Goal: Task Accomplishment & Management: Use online tool/utility

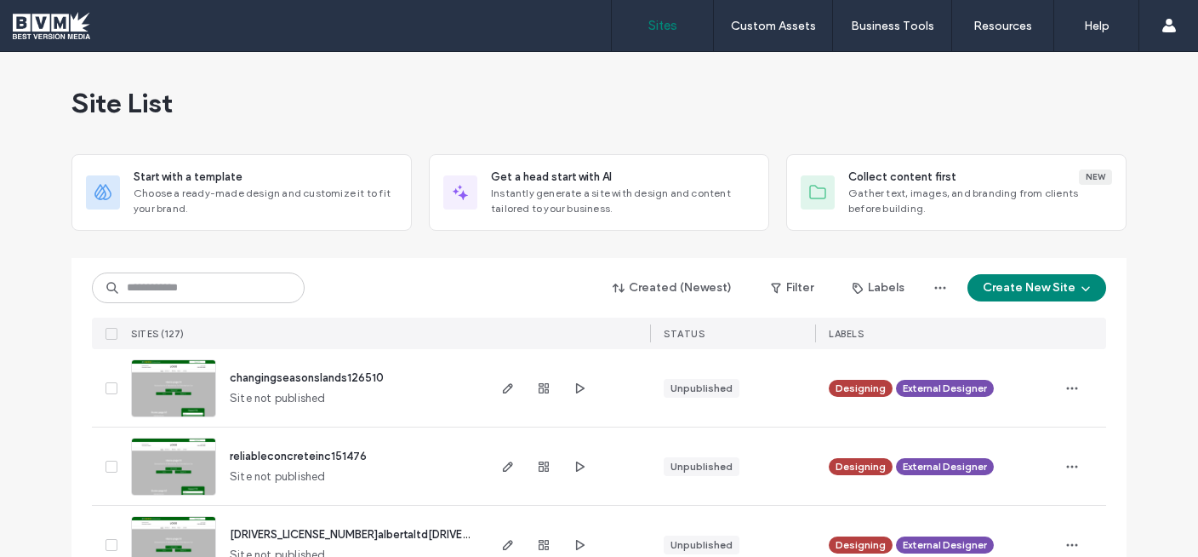
scroll to position [393, 0]
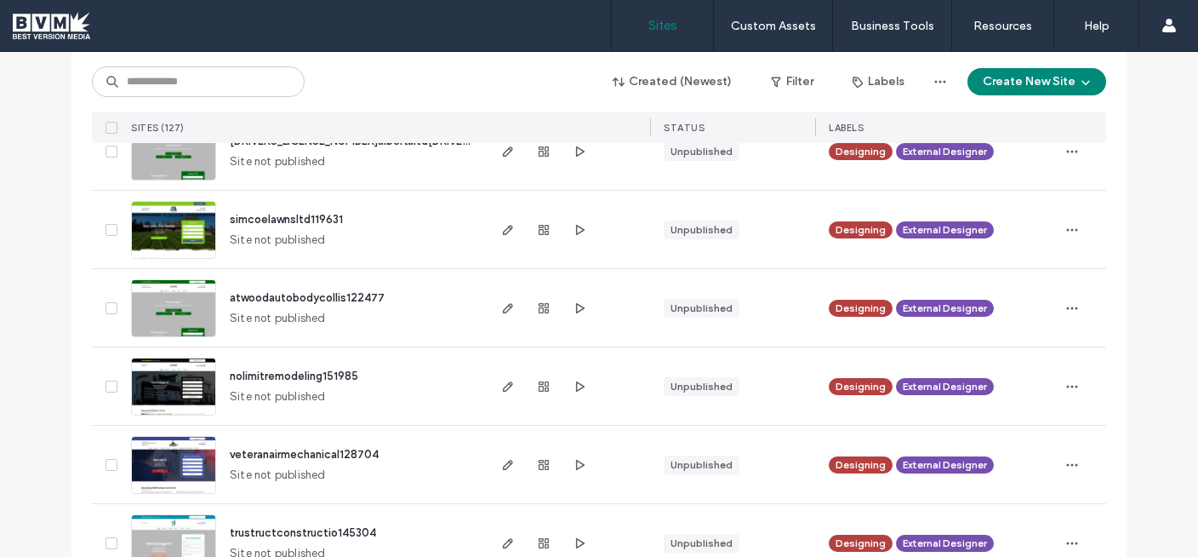
click at [578, 226] on icon "button" at bounding box center [580, 230] width 14 height 14
click at [502, 224] on icon "button" at bounding box center [508, 230] width 14 height 14
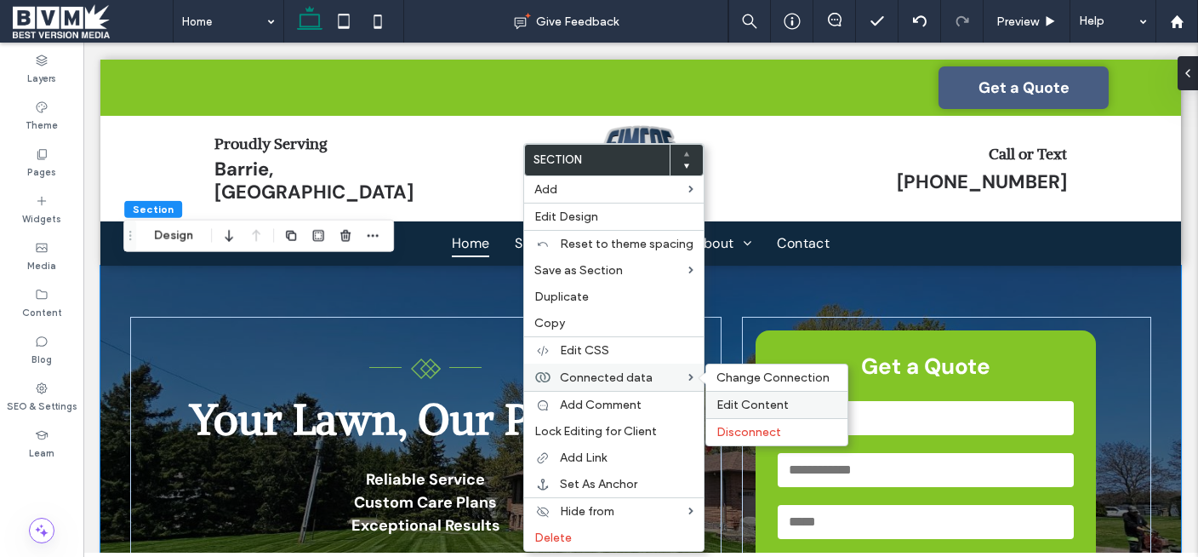
click at [733, 398] on span "Edit Content" at bounding box center [753, 404] width 72 height 14
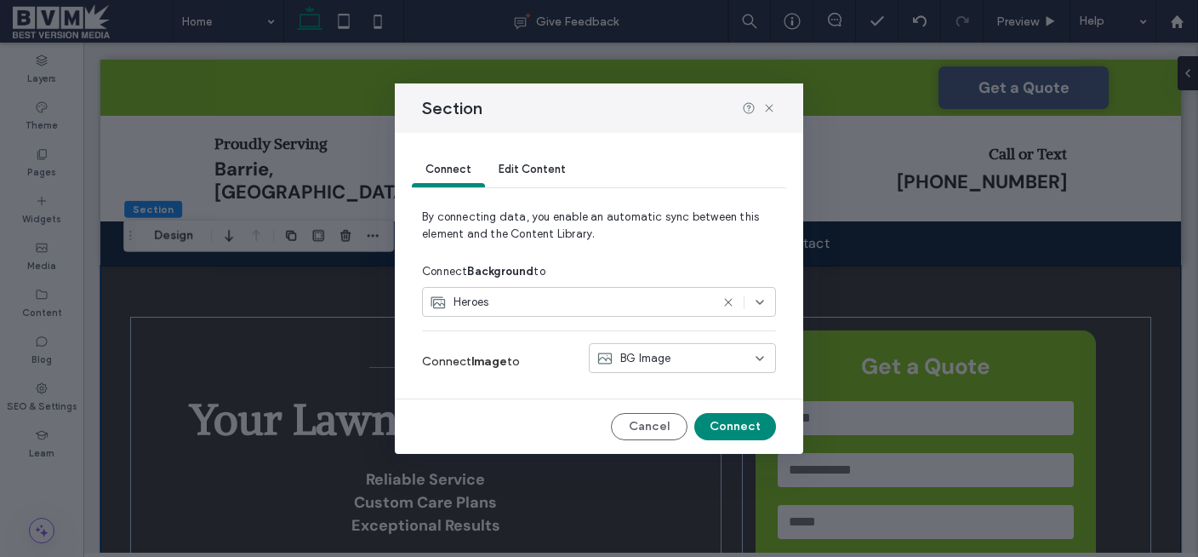
click at [591, 308] on div "Heroes" at bounding box center [570, 302] width 280 height 17
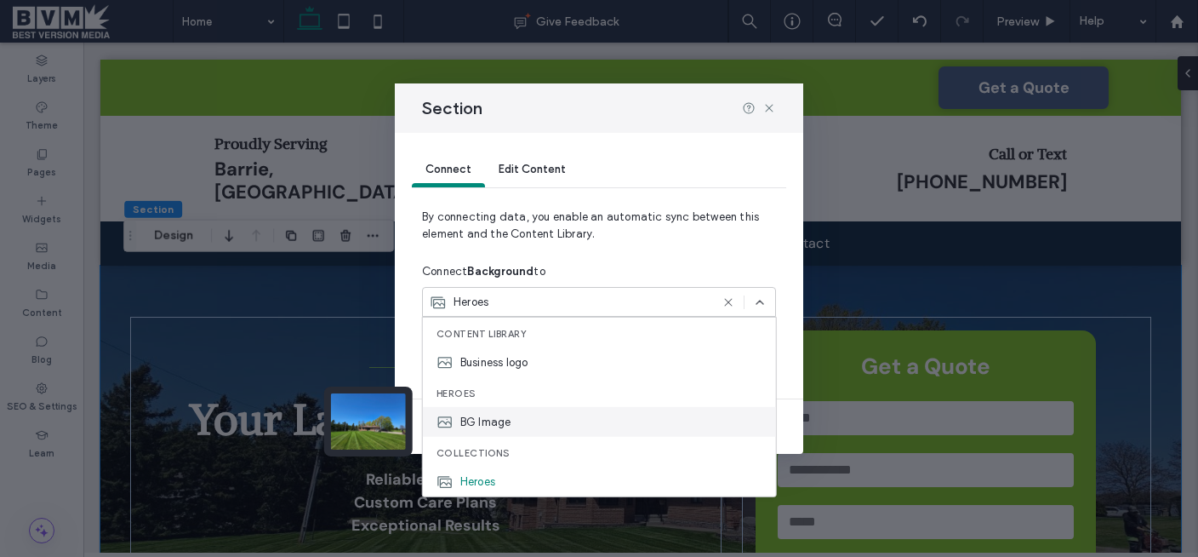
click at [478, 419] on span "BG Image" at bounding box center [485, 421] width 51 height 17
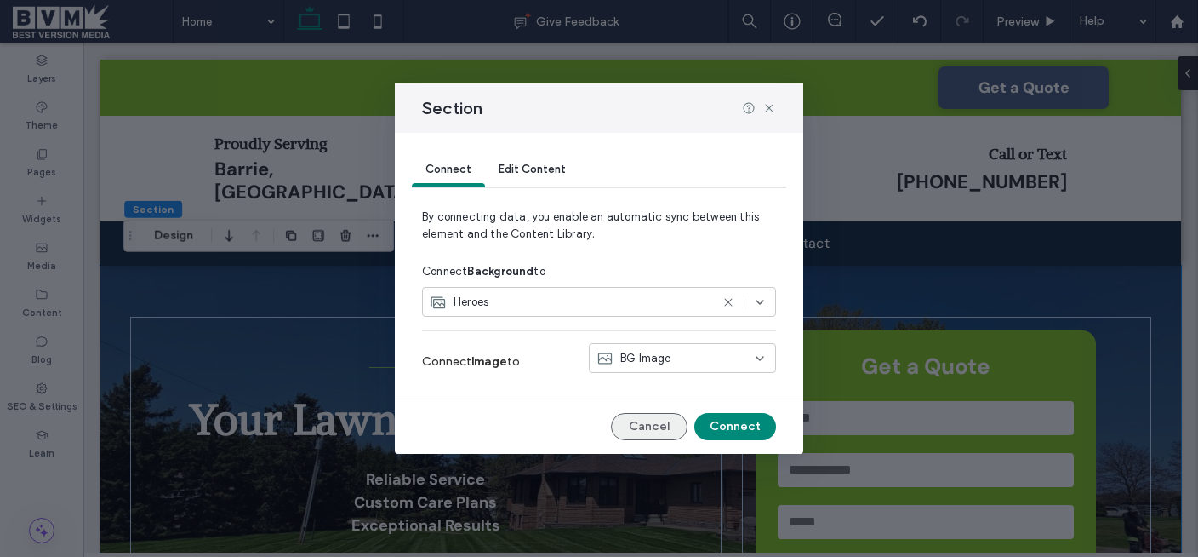
drag, startPoint x: 645, startPoint y: 420, endPoint x: 565, endPoint y: 367, distance: 95.8
click at [645, 420] on button "Cancel" at bounding box center [649, 426] width 77 height 27
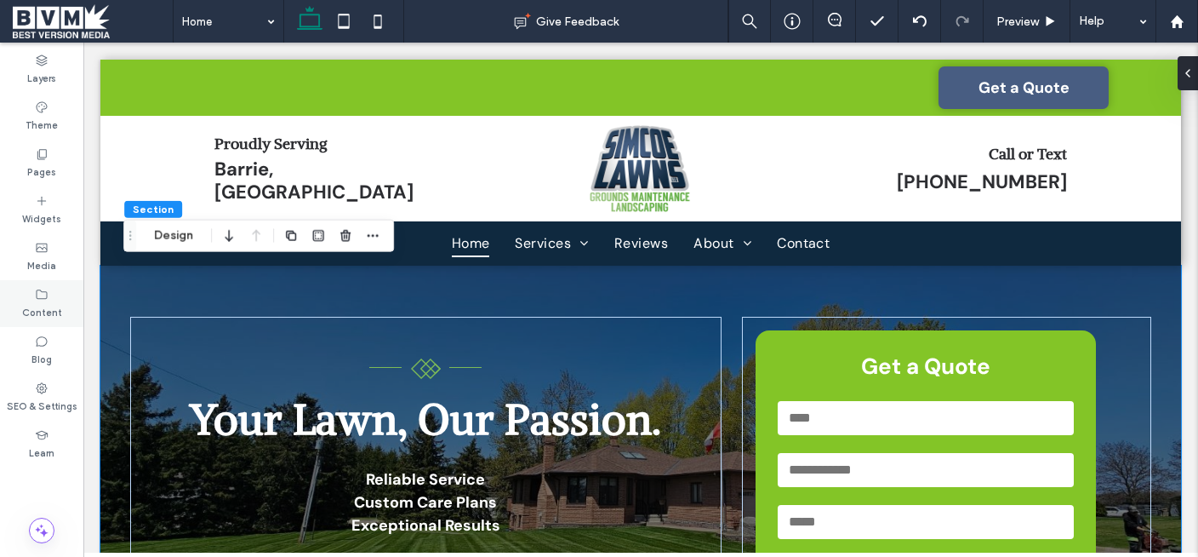
click at [41, 284] on div "Content" at bounding box center [41, 303] width 83 height 47
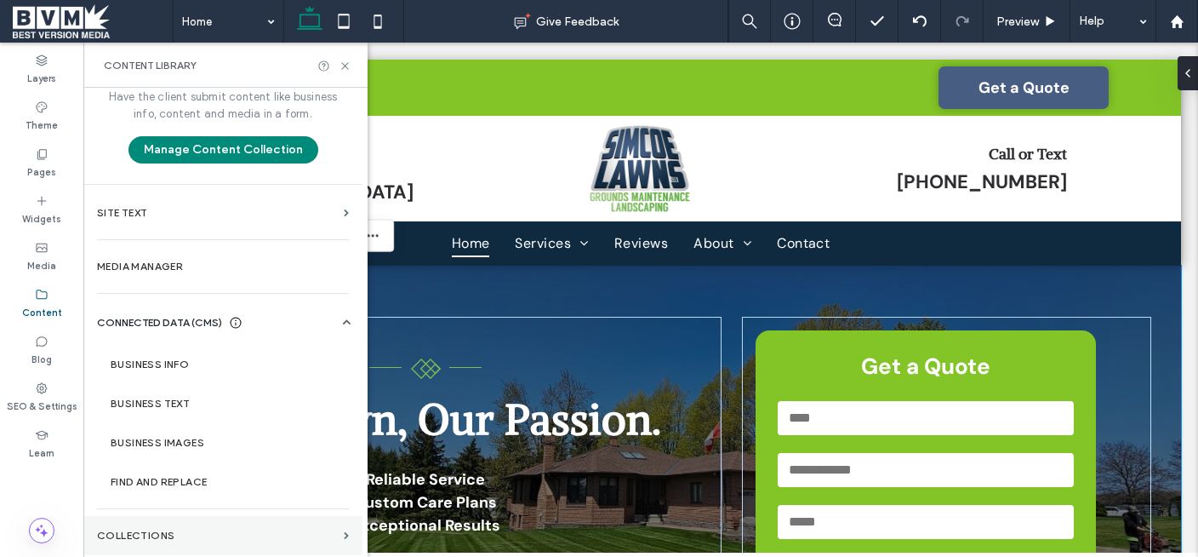
click at [173, 519] on section "Collections" at bounding box center [222, 535] width 279 height 39
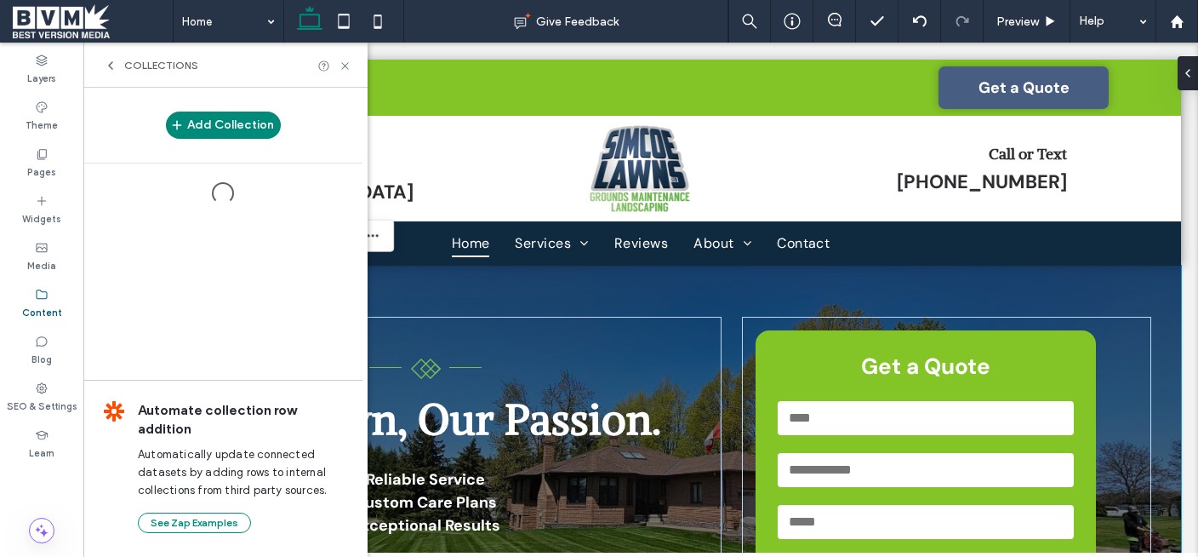
scroll to position [20, 0]
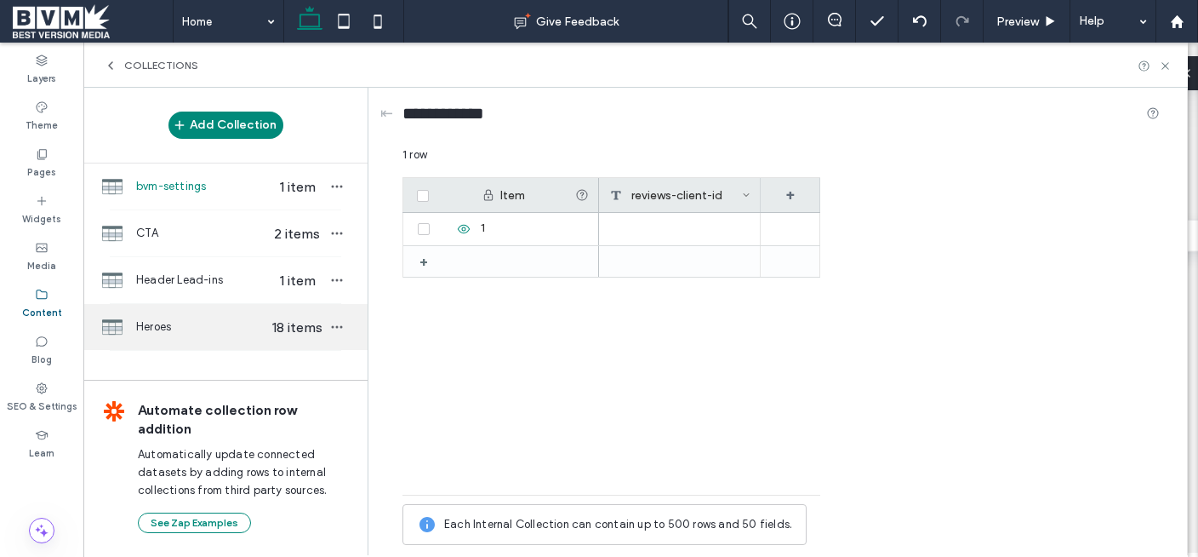
click at [224, 334] on span "Heroes" at bounding box center [201, 326] width 131 height 17
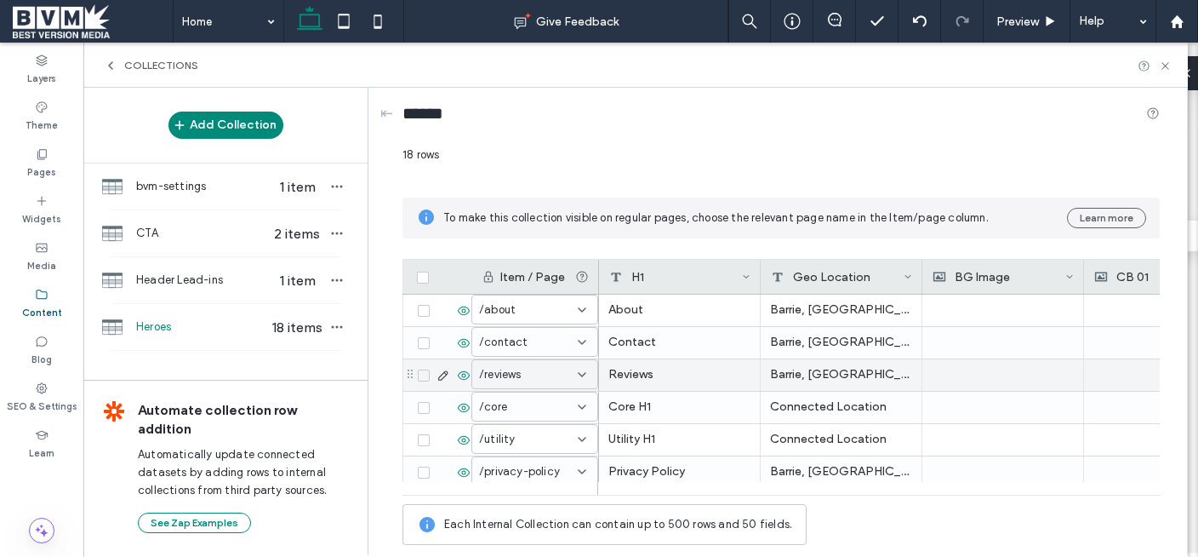
scroll to position [0, 0]
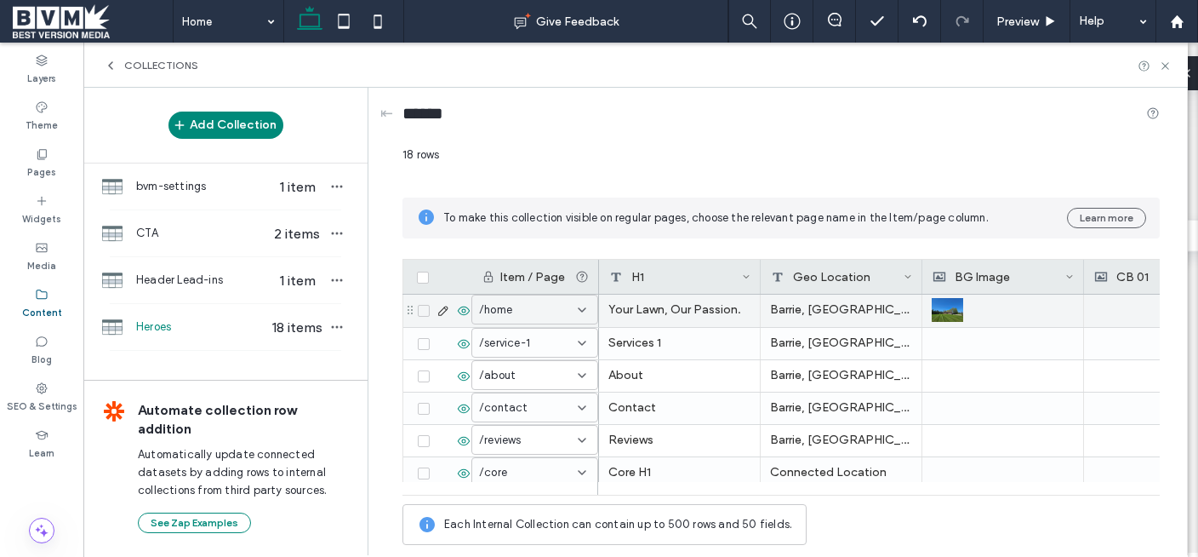
click at [1116, 300] on div at bounding box center [1165, 310] width 142 height 32
click at [1116, 300] on div at bounding box center [1164, 310] width 141 height 31
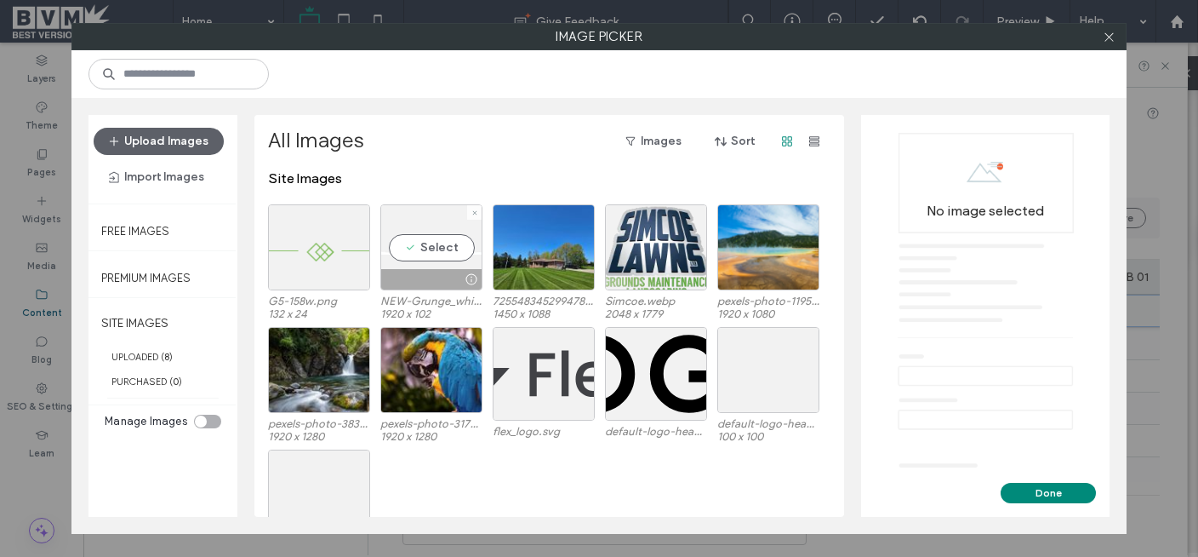
click at [207, 146] on button "Upload Images" at bounding box center [159, 141] width 130 height 27
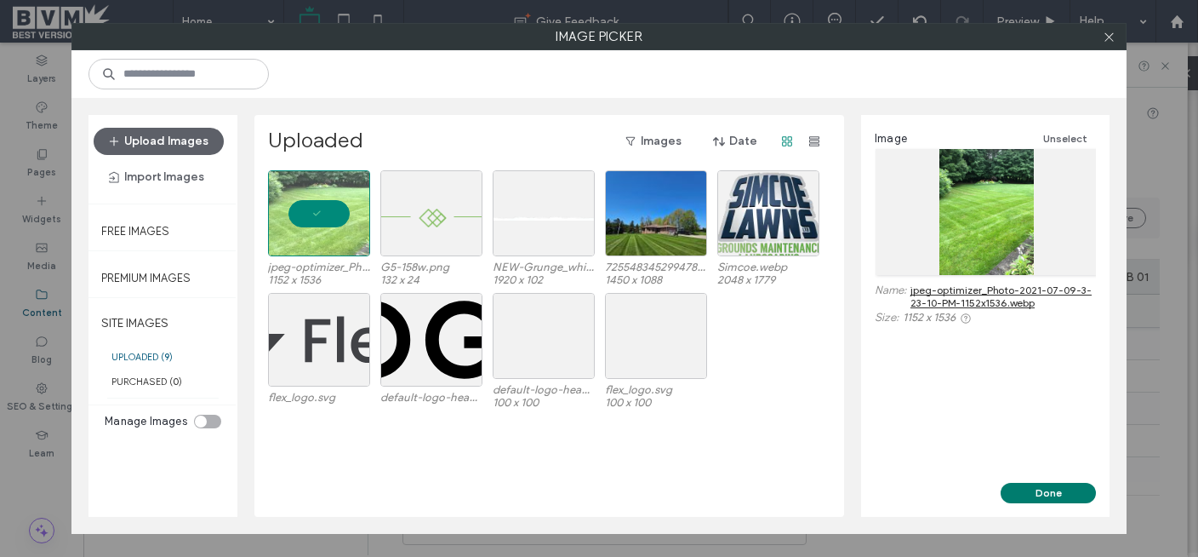
click at [1049, 496] on button "Done" at bounding box center [1048, 493] width 95 height 20
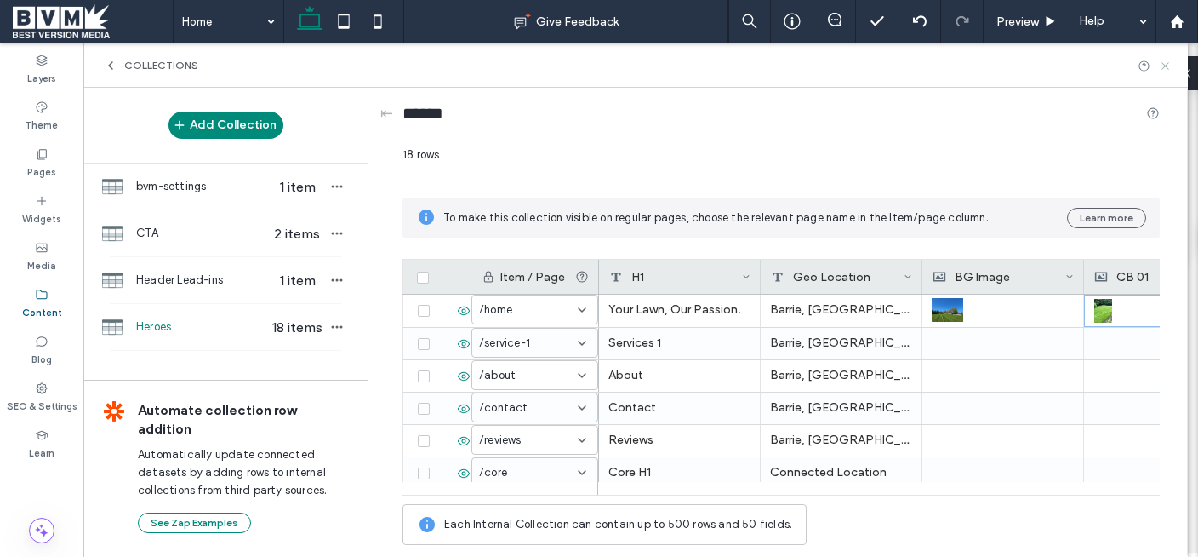
click at [1162, 66] on icon at bounding box center [1165, 66] width 13 height 13
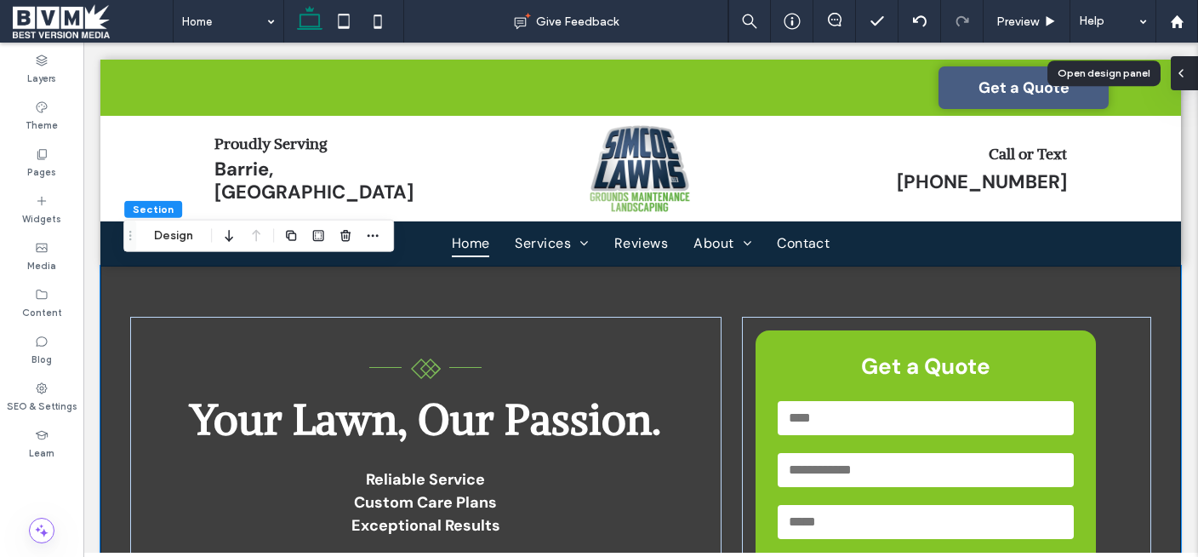
click at [1188, 78] on div at bounding box center [1184, 73] width 27 height 34
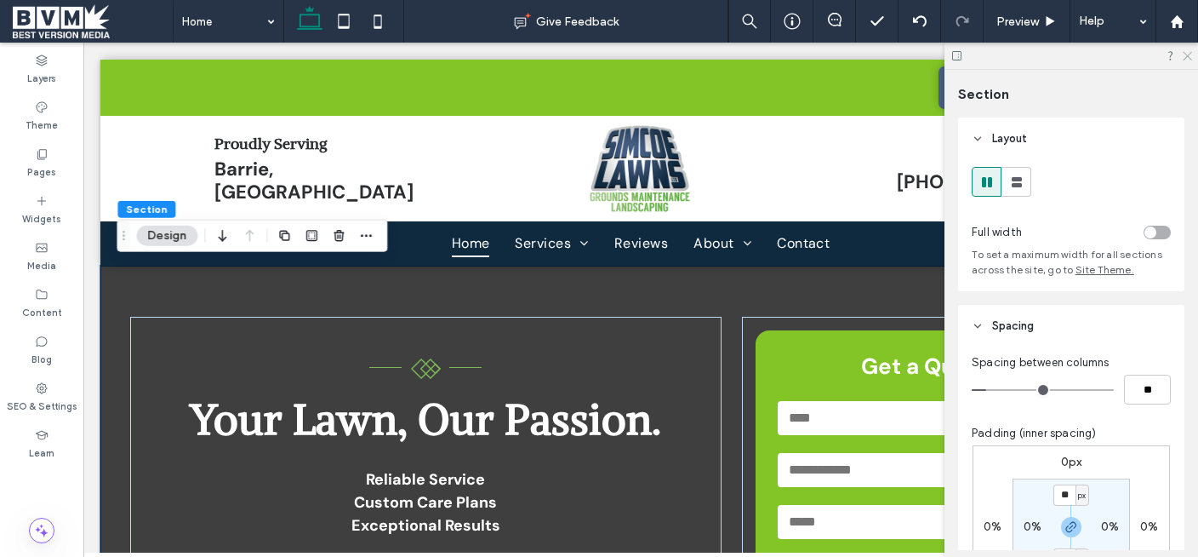
click at [1186, 59] on use at bounding box center [1187, 56] width 9 height 9
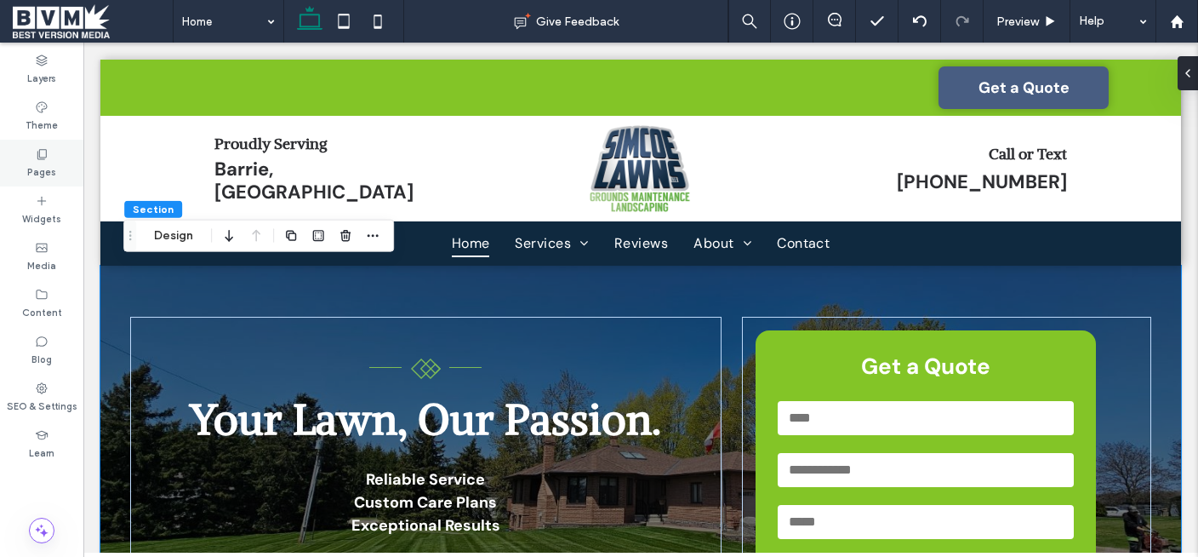
click at [55, 166] on div "Pages" at bounding box center [41, 163] width 83 height 47
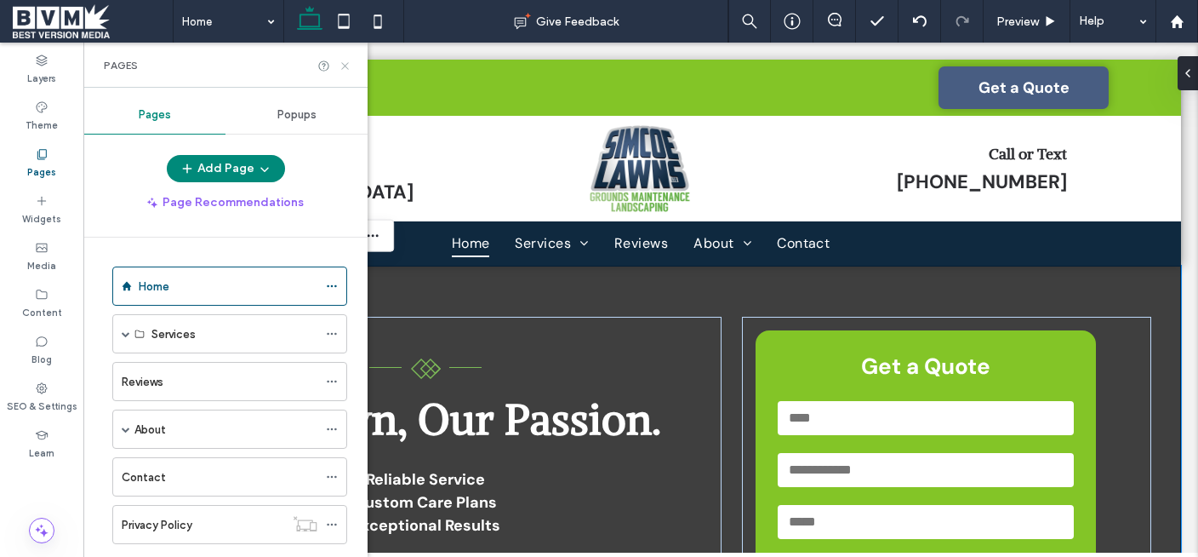
click at [341, 67] on icon at bounding box center [345, 66] width 13 height 13
